Goal: Information Seeking & Learning: Learn about a topic

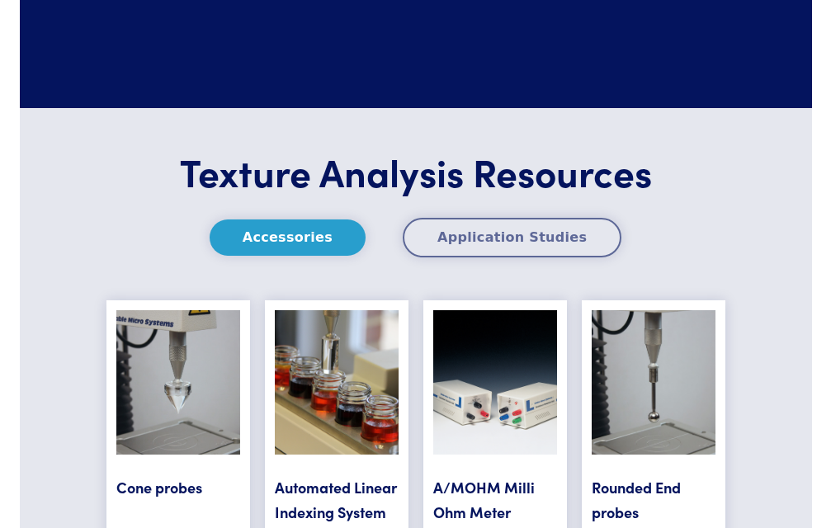
scroll to position [6608, 0]
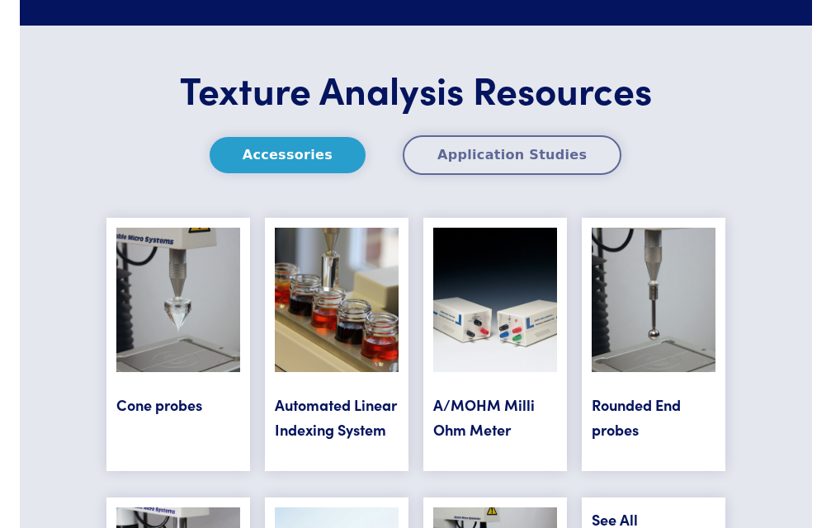
click at [170, 394] on link "Cone probes" at bounding box center [159, 404] width 86 height 21
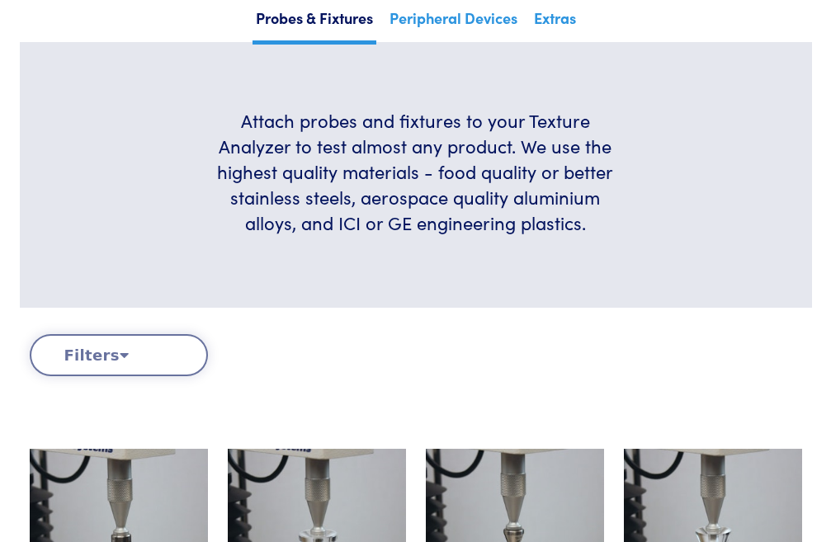
scroll to position [539, 0]
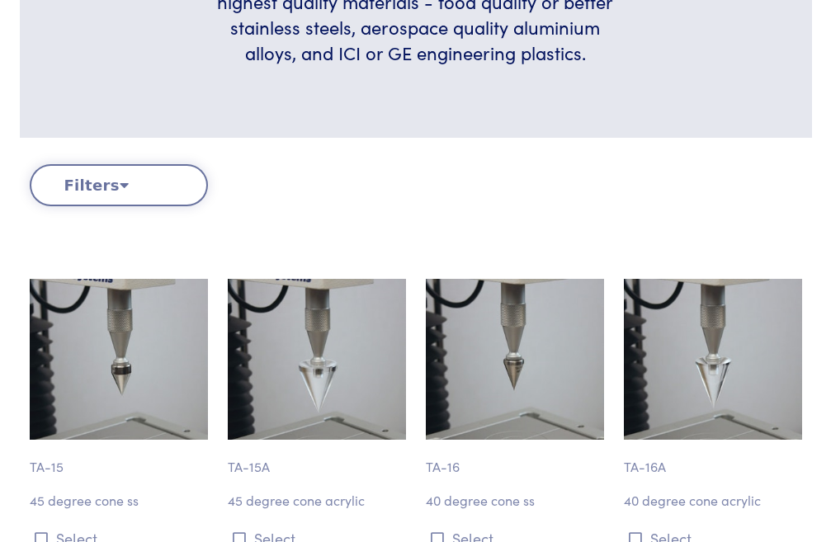
click at [111, 186] on button "Filters" at bounding box center [119, 185] width 178 height 42
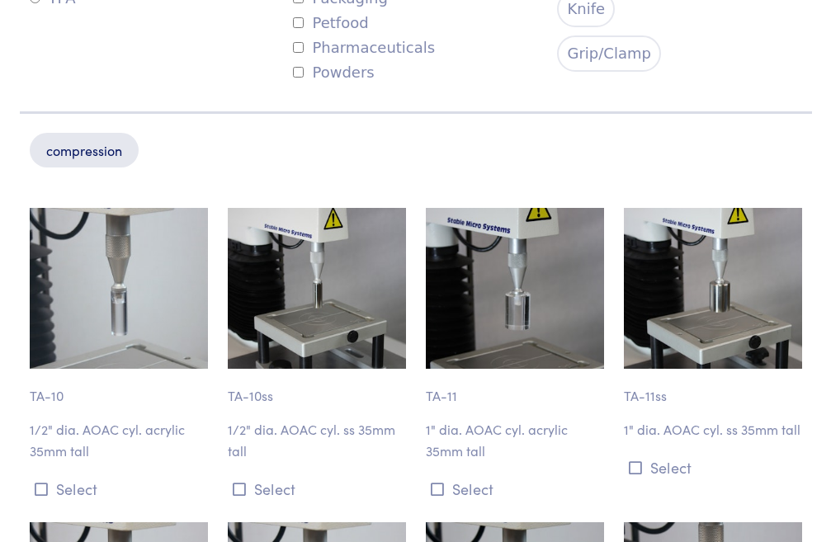
scroll to position [704, 0]
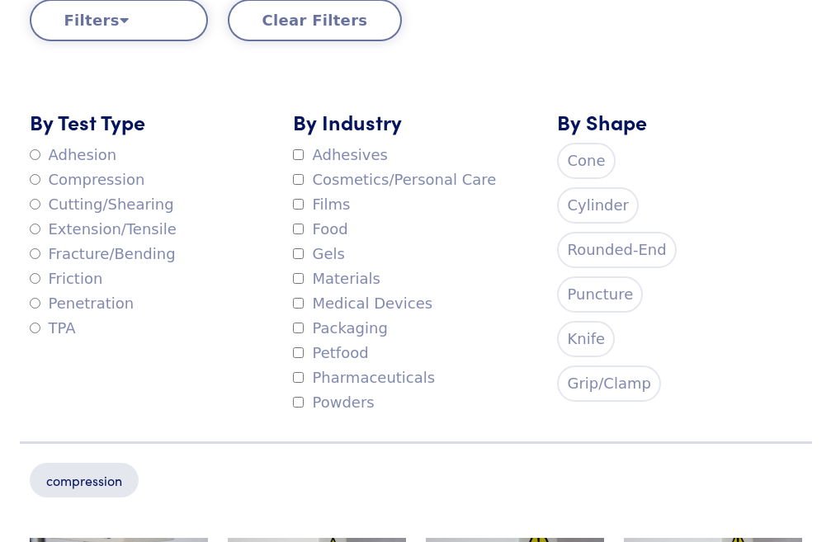
click at [40, 302] on label "Penetration" at bounding box center [82, 303] width 105 height 25
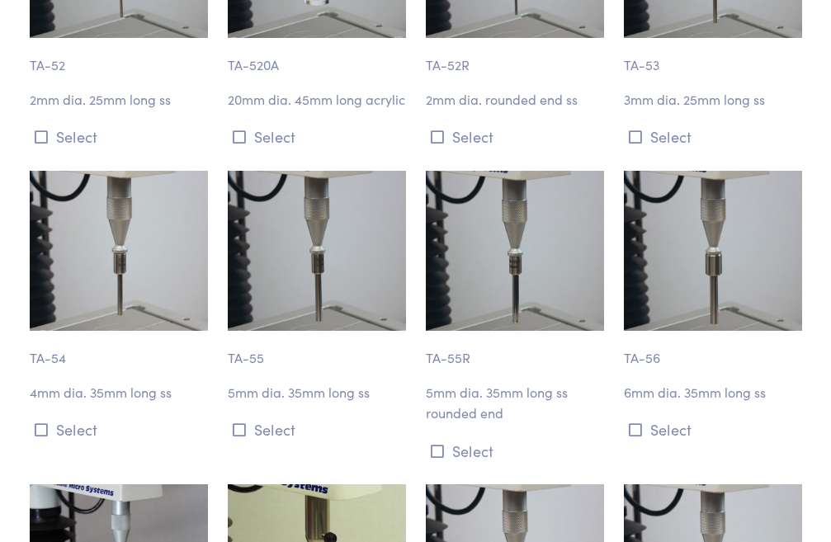
scroll to position [2684, 0]
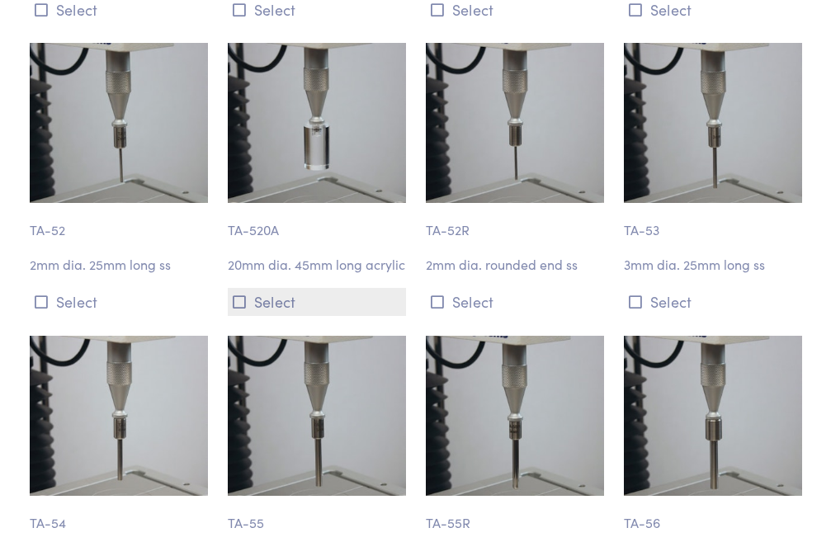
click at [259, 297] on button "Select" at bounding box center [317, 301] width 178 height 27
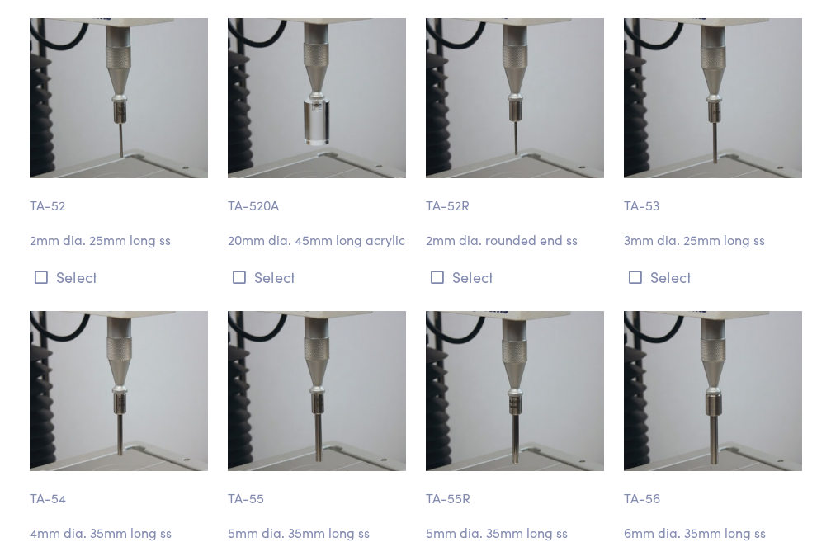
scroll to position [2684, 0]
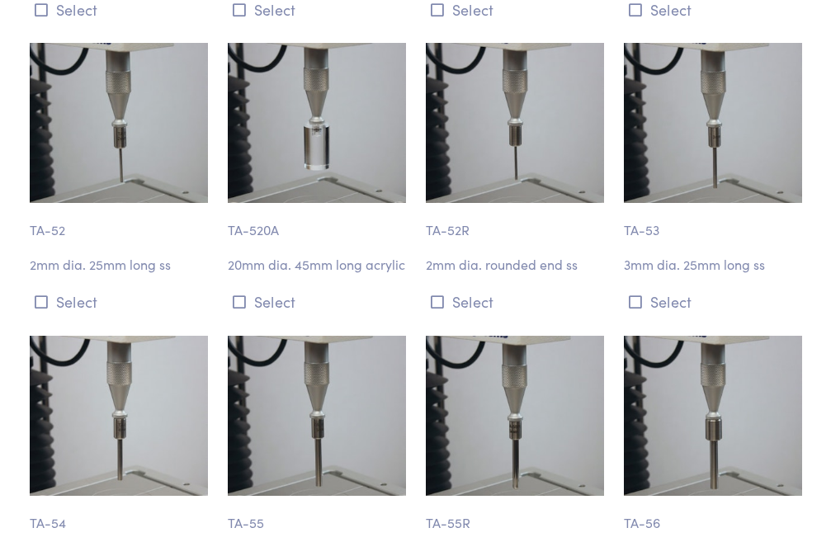
drag, startPoint x: 290, startPoint y: 140, endPoint x: 252, endPoint y: 230, distance: 97.6
click at [245, 234] on p "TA-520A" at bounding box center [317, 222] width 178 height 38
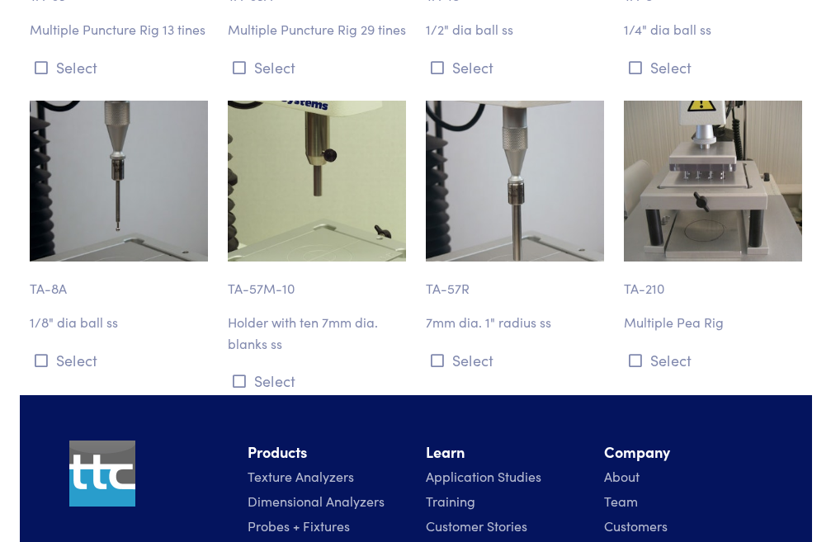
scroll to position [3509, 0]
